Goal: Information Seeking & Learning: Learn about a topic

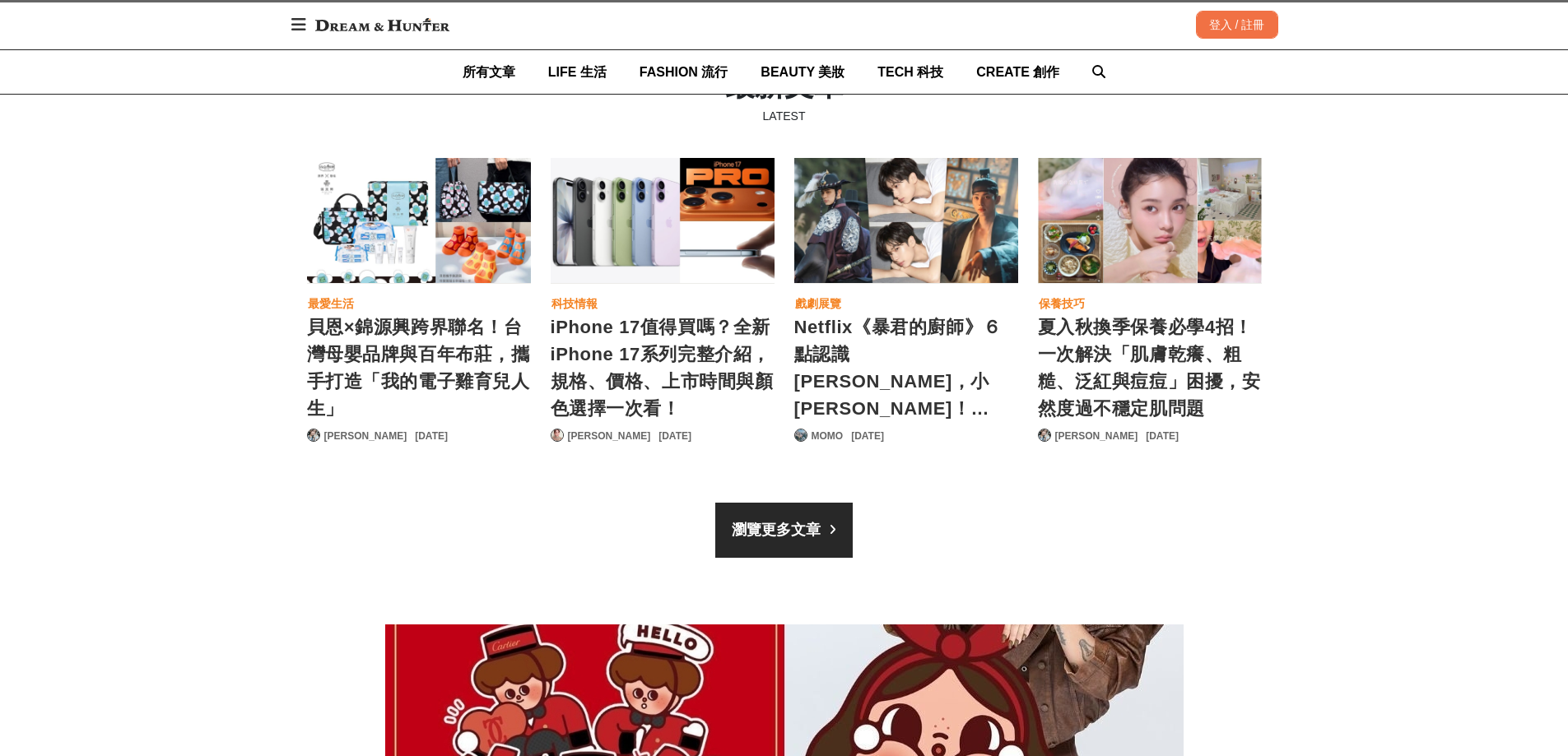
click at [806, 520] on div "瀏覽更多文章" at bounding box center [776, 531] width 89 height 23
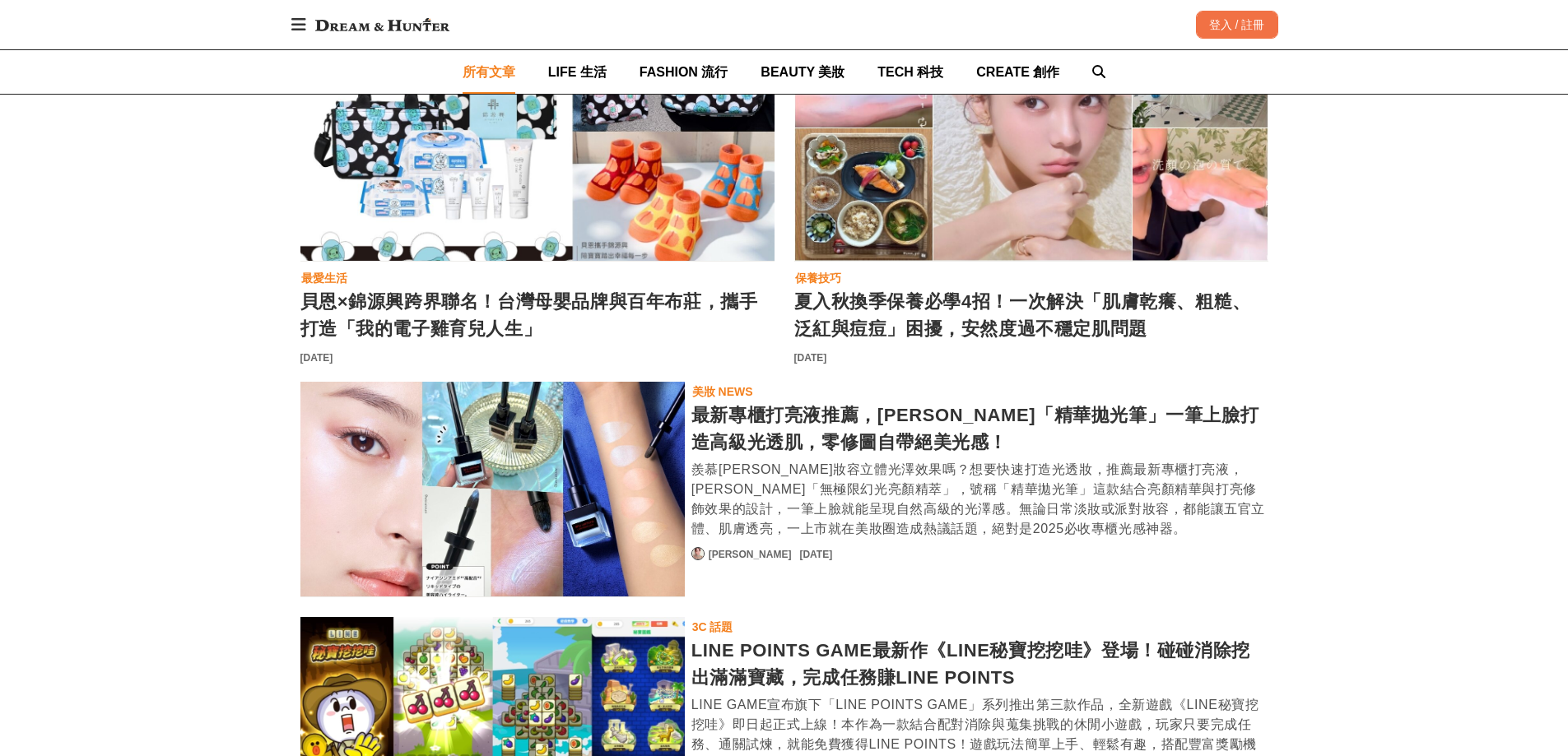
scroll to position [1317, 0]
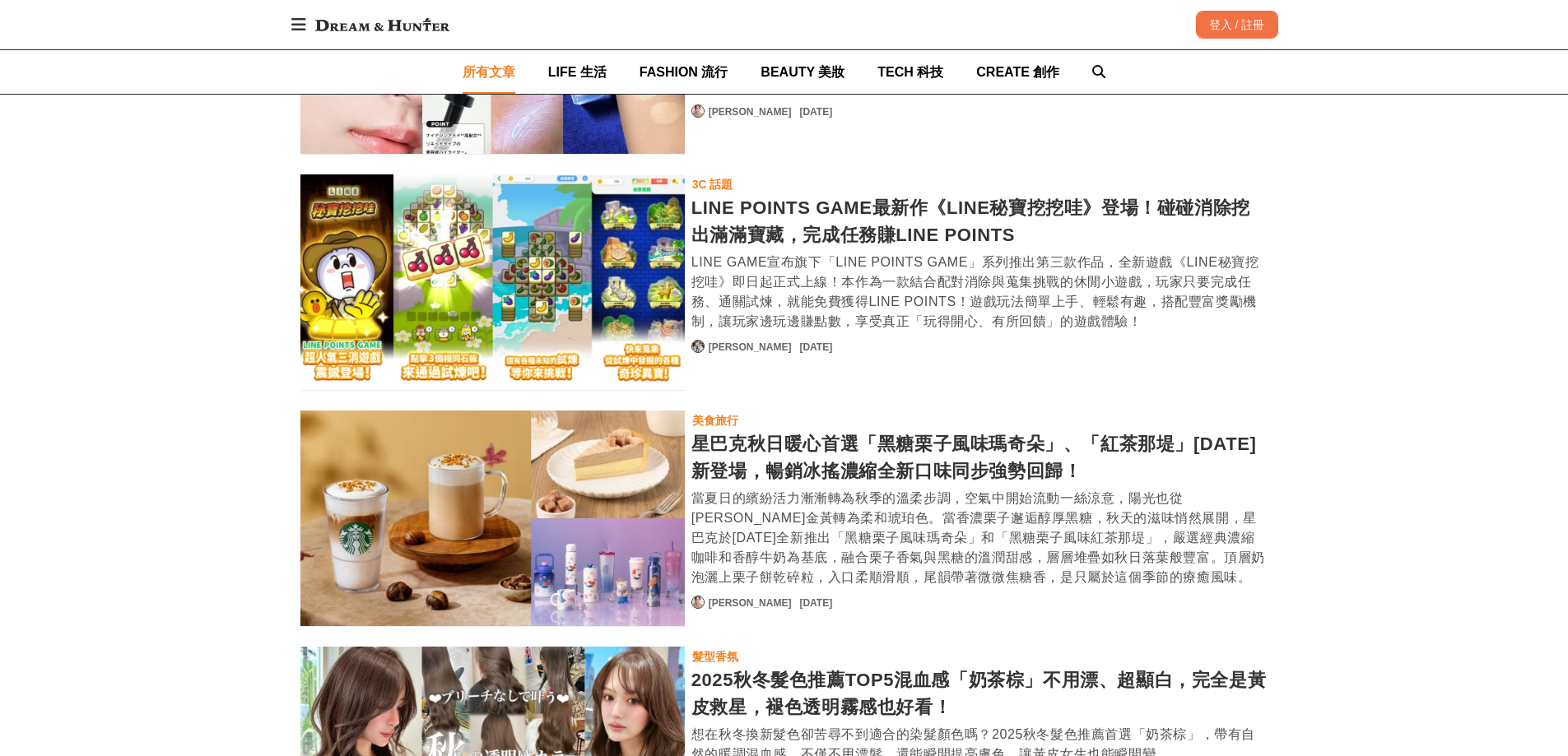
click at [842, 235] on div "LINE POINTS GAME最新作《LINE秘寶挖挖哇》登場！碰碰消除挖出滿滿寶藏，完成任務賺LINE POINTS" at bounding box center [979, 220] width 577 height 54
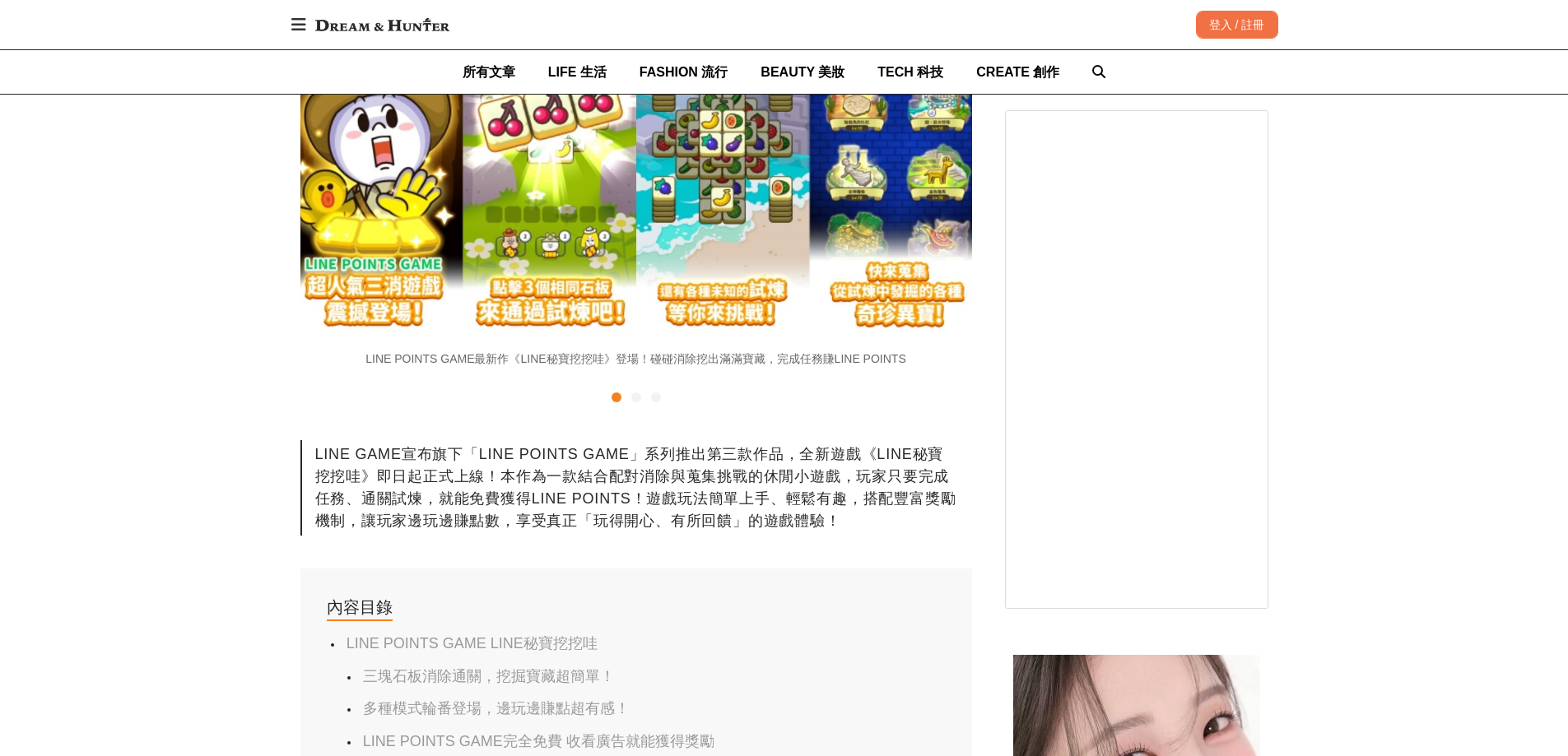
scroll to position [576, 0]
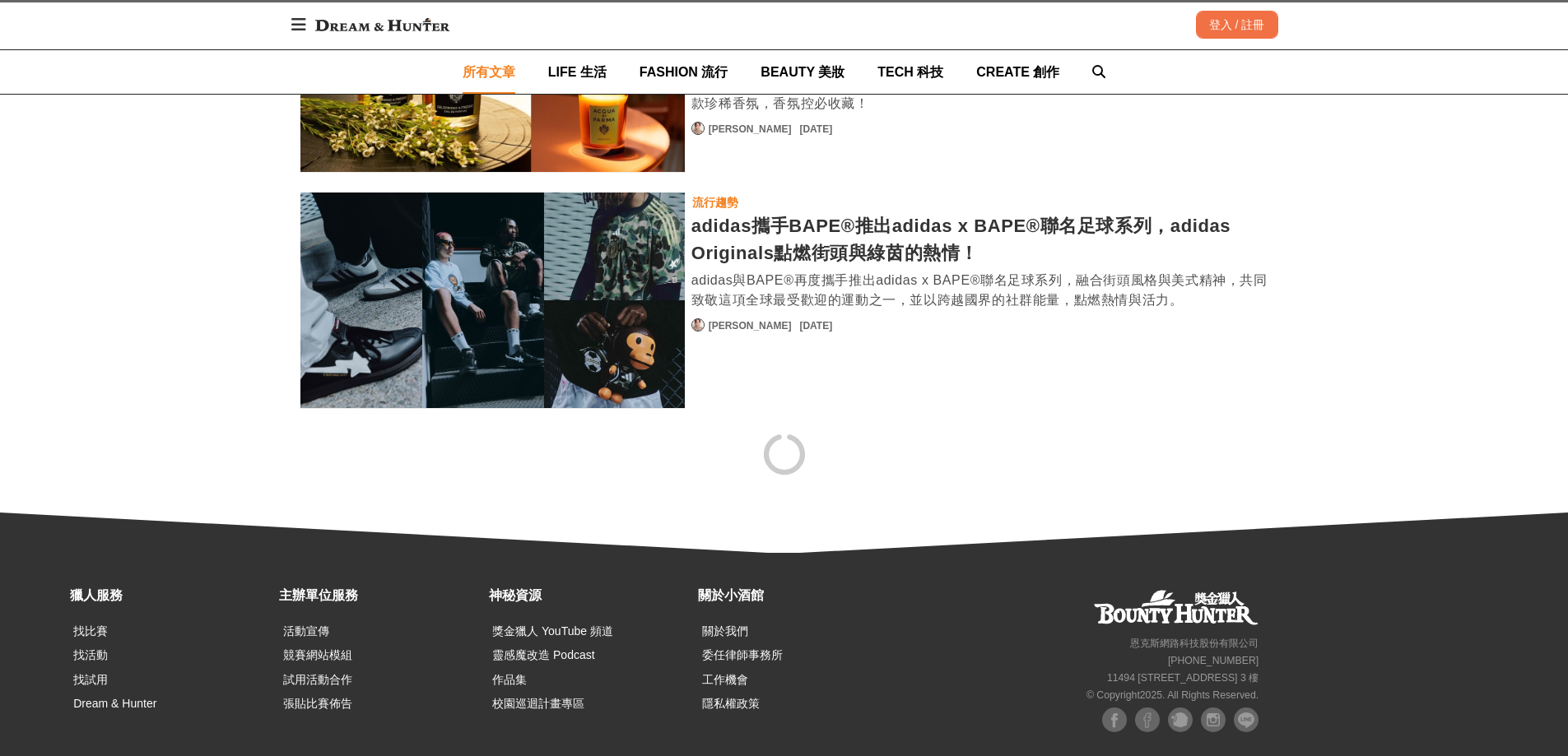
scroll to position [2921, 0]
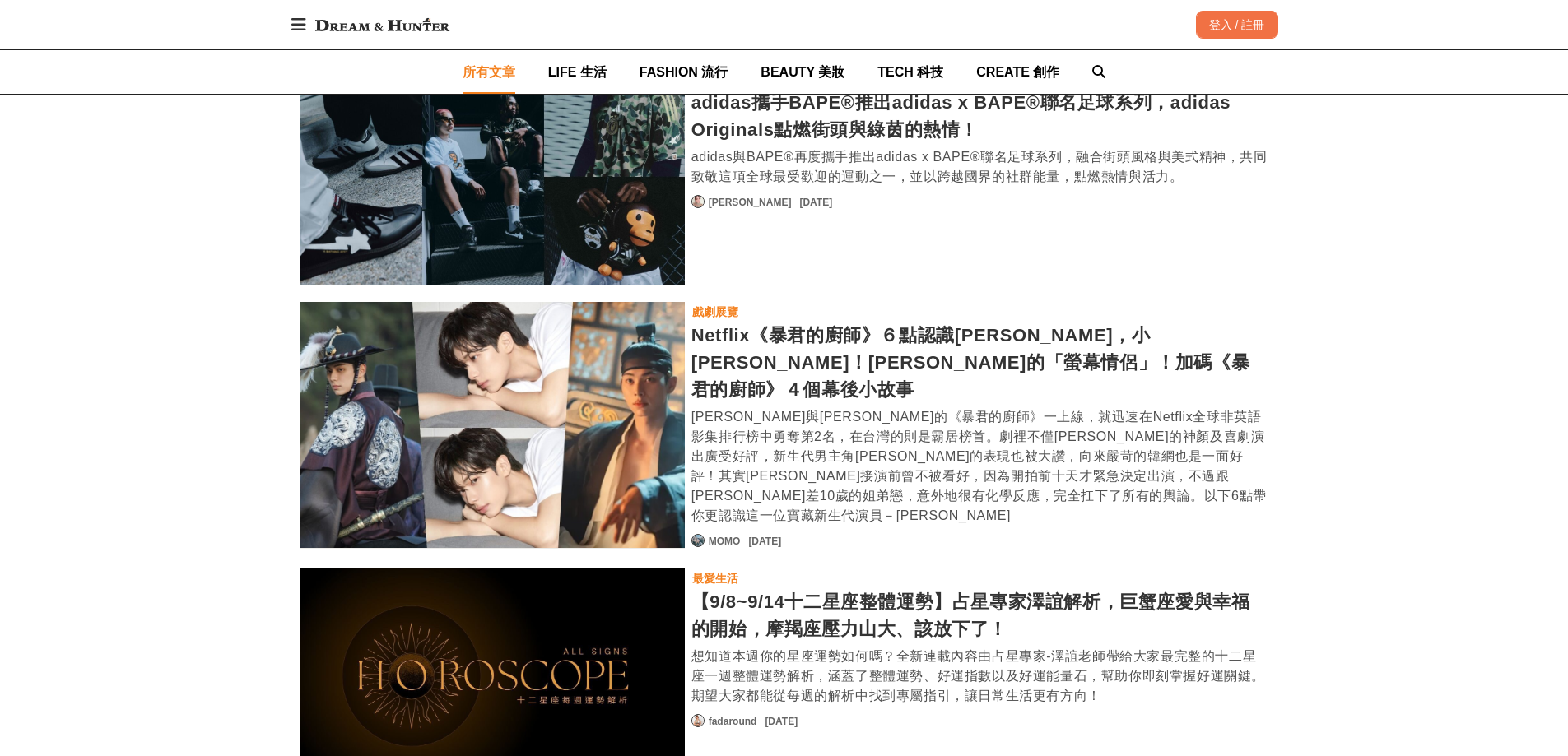
scroll to position [3168, 0]
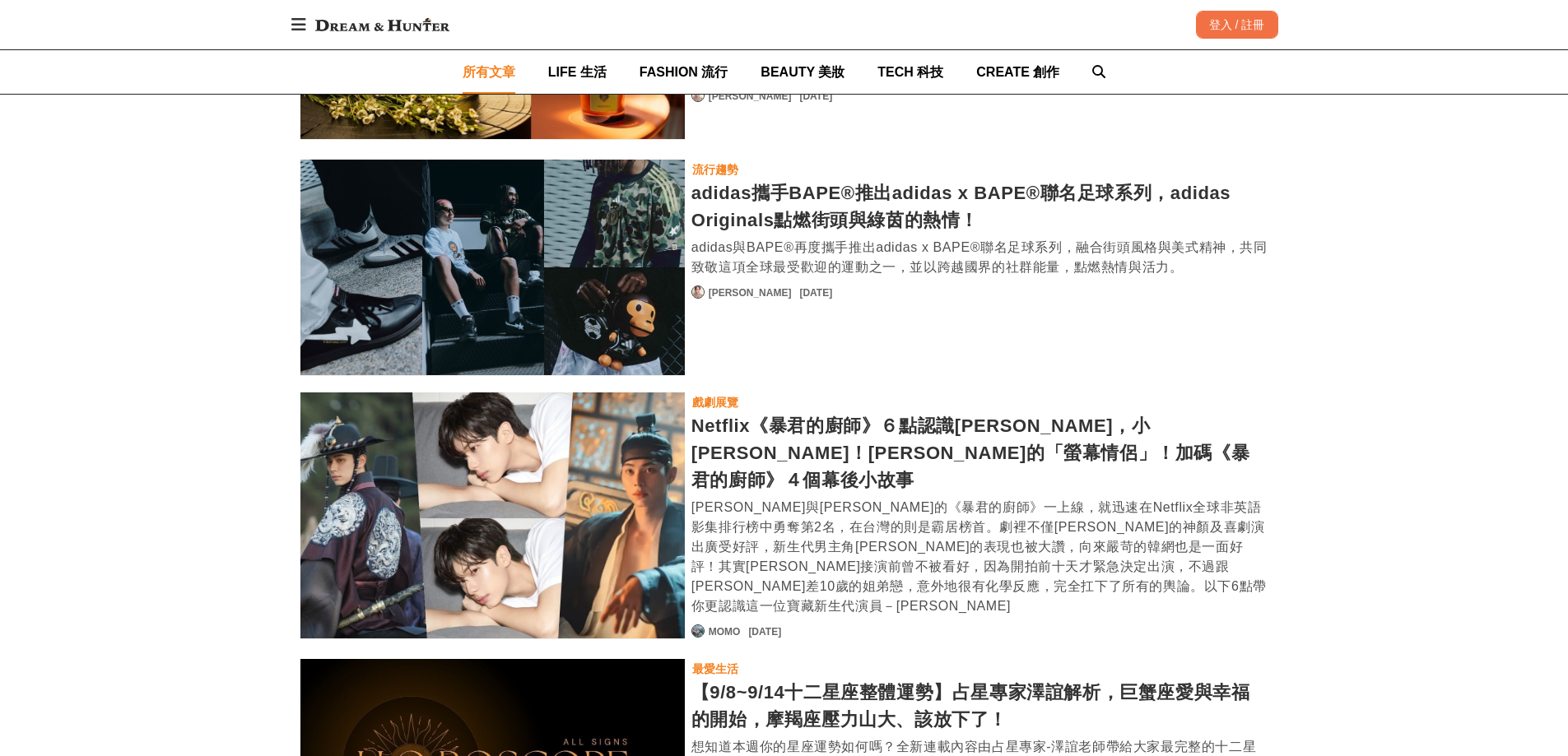
scroll to position [2838, 0]
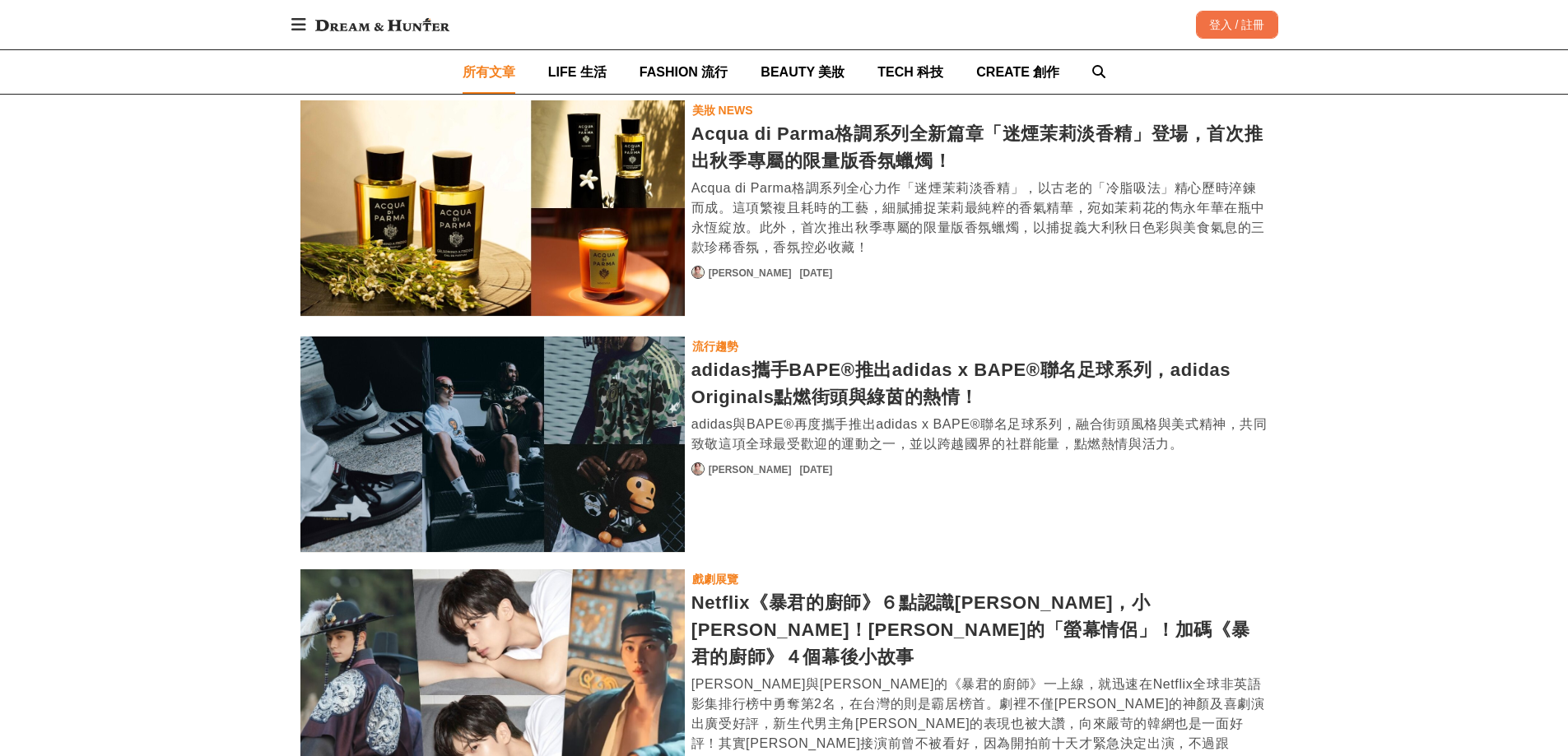
click at [1505, 388] on div "所有文章 科技情報 iPhone 17值得買嗎？全新iPhone 17系列完整介紹，規格、價格、上市時間與顏色選擇一次看！ Apple 2025年秋季發表會正…" at bounding box center [784, 432] width 1568 height 6145
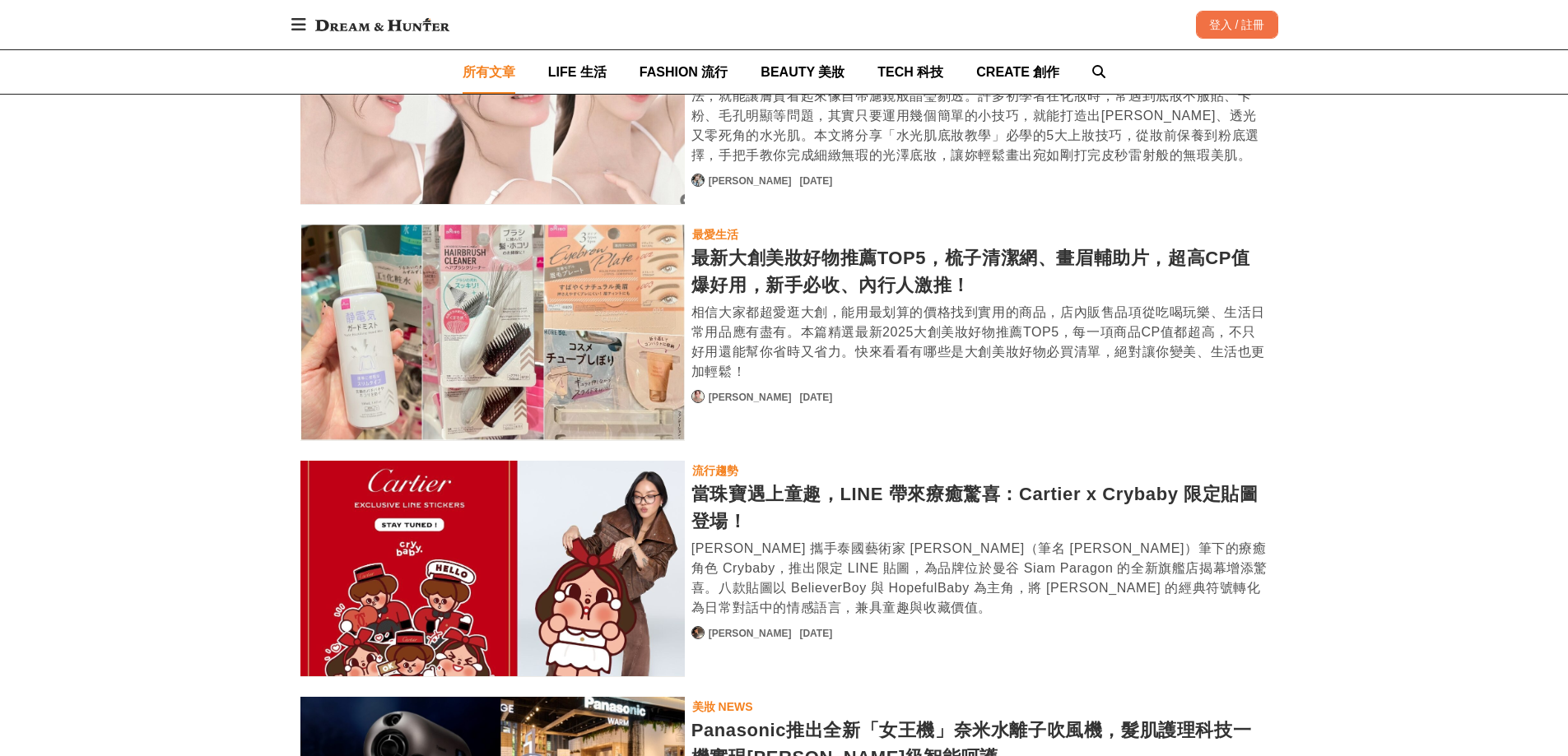
scroll to position [4484, 0]
